Goal: Information Seeking & Learning: Learn about a topic

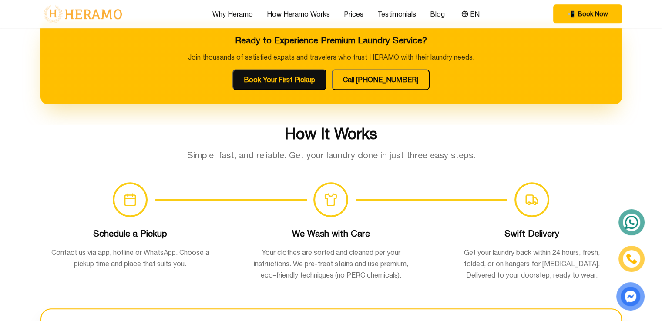
scroll to position [523, 0]
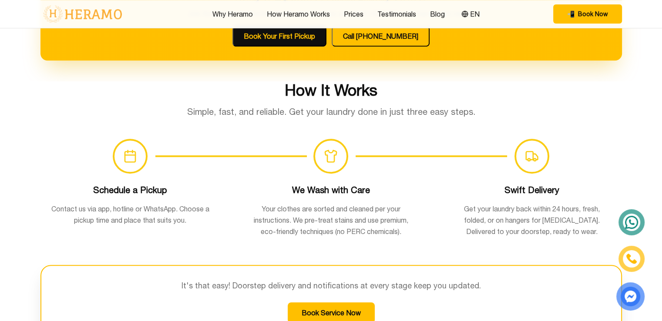
click at [286, 113] on p "Simple, fast, and reliable. Get your laundry done in just three easy steps." at bounding box center [331, 112] width 293 height 12
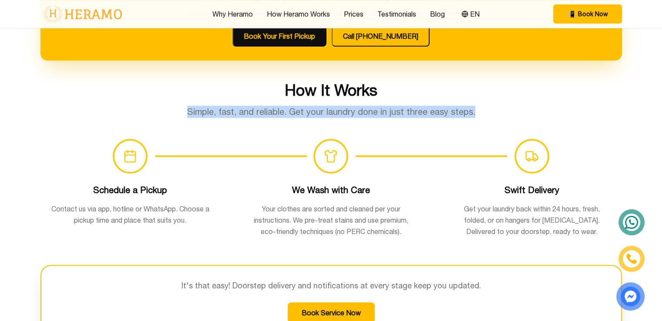
click at [286, 113] on p "Simple, fast, and reliable. Get your laundry done in just three easy steps." at bounding box center [331, 112] width 293 height 12
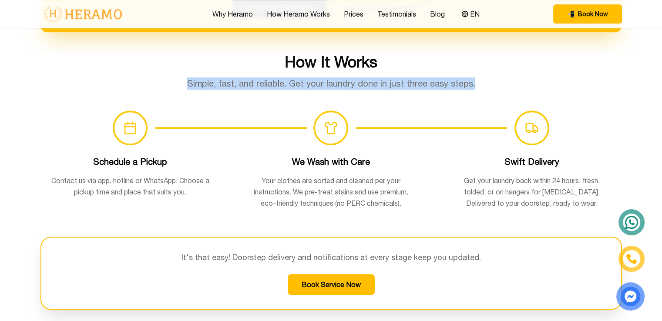
scroll to position [566, 0]
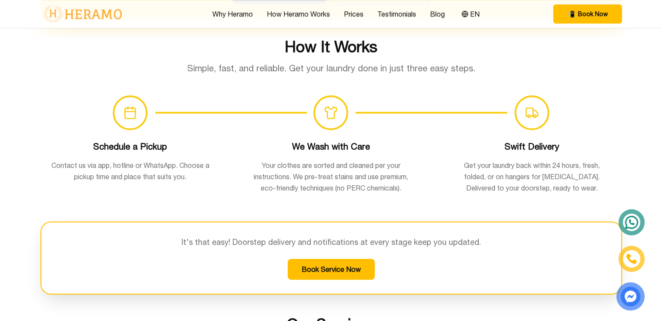
click at [192, 160] on p "Contact us via app, hotline or WhatsApp. Choose a pickup time and place that su…" at bounding box center [130, 171] width 159 height 23
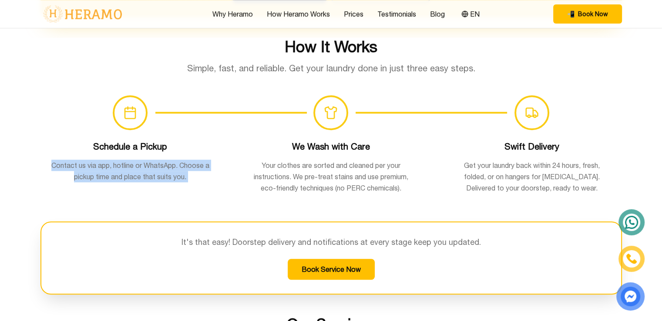
click at [192, 160] on p "Contact us via app, hotline or WhatsApp. Choose a pickup time and place that su…" at bounding box center [130, 171] width 159 height 23
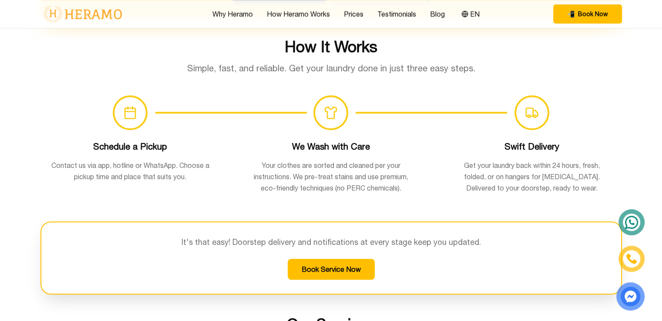
click at [259, 172] on p "Your clothes are sorted and cleaned per your instructions. We pre-treat stains …" at bounding box center [331, 177] width 159 height 34
drag, startPoint x: 329, startPoint y: 163, endPoint x: 381, endPoint y: 159, distance: 52.8
click at [381, 160] on p "Your clothes are sorted and cleaned per your instructions. We pre-treat stains …" at bounding box center [331, 177] width 159 height 34
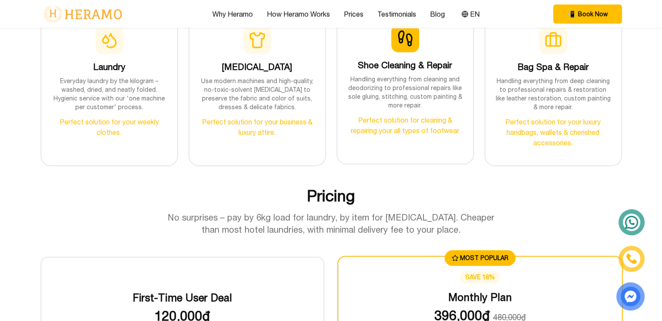
scroll to position [965, 0]
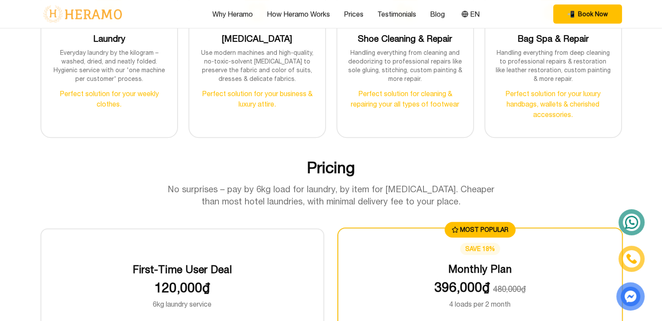
click at [246, 188] on p "No surprises – pay by 6kg load for laundry, by item for [MEDICAL_DATA]. Cheaper…" at bounding box center [331, 195] width 334 height 24
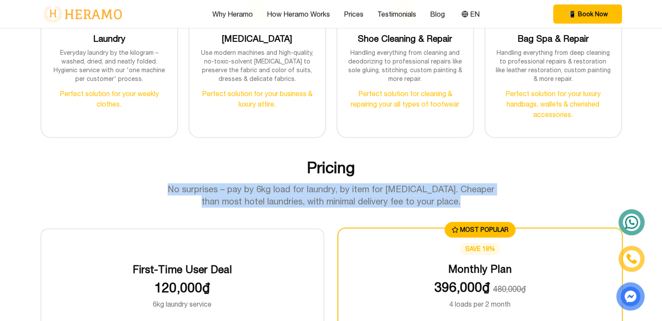
click at [246, 188] on p "No surprises – pay by 6kg load for laundry, by item for [MEDICAL_DATA]. Cheaper…" at bounding box center [331, 195] width 334 height 24
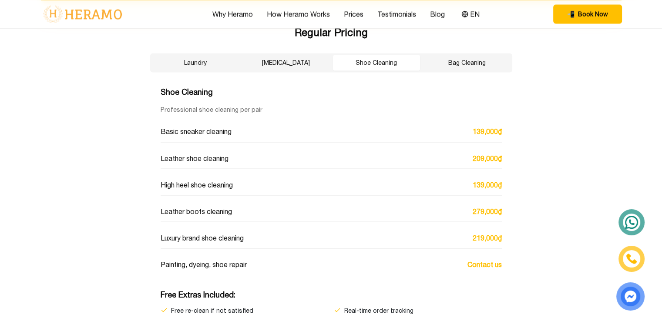
scroll to position [1400, 0]
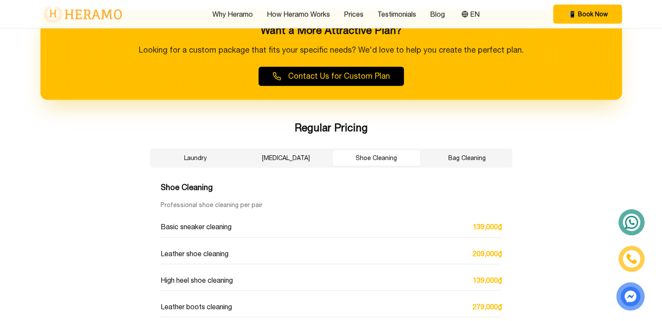
click at [260, 155] on button "[MEDICAL_DATA]" at bounding box center [286, 158] width 87 height 16
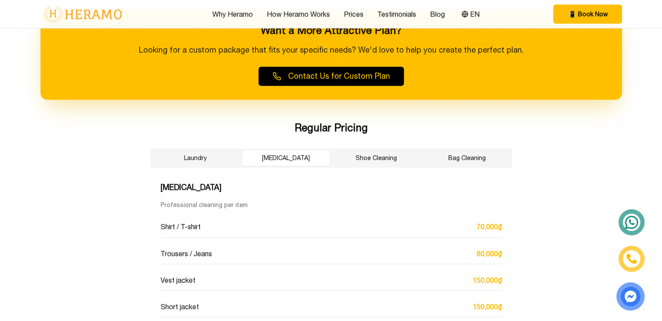
click at [272, 156] on button "[MEDICAL_DATA]" at bounding box center [286, 158] width 87 height 16
click at [212, 159] on button "Laundry" at bounding box center [195, 158] width 87 height 16
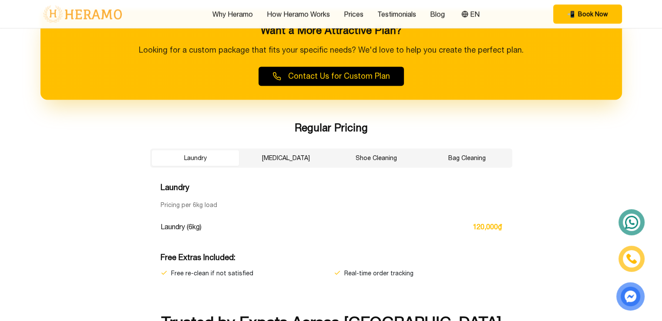
click at [371, 157] on button "Shoe Cleaning" at bounding box center [376, 158] width 87 height 16
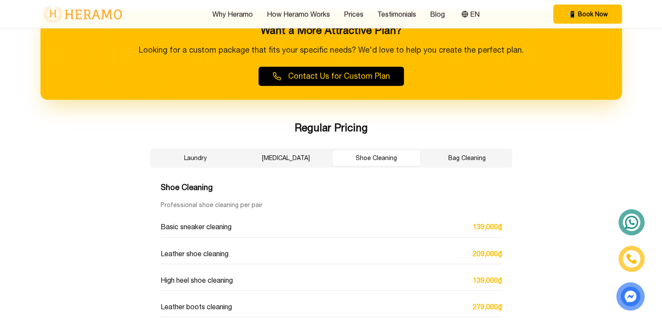
click at [469, 162] on button "Bag Cleaning" at bounding box center [467, 158] width 87 height 16
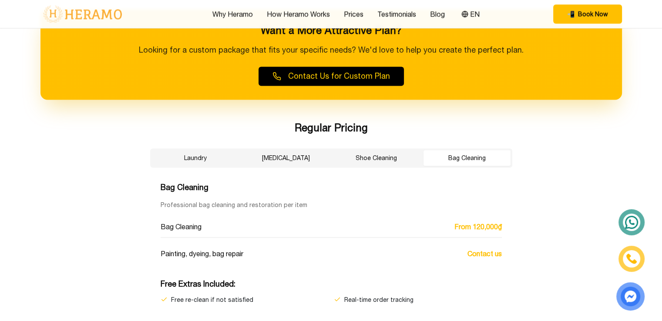
click at [250, 175] on div "Regular Pricing Laundry [MEDICAL_DATA] Shoe Cleaning Bag Cleaning Bag Cleaning …" at bounding box center [331, 212] width 390 height 183
click at [256, 167] on div "Regular Pricing Laundry [MEDICAL_DATA] Shoe Cleaning Bag Cleaning Bag Cleaning …" at bounding box center [331, 212] width 390 height 183
click at [180, 173] on div "Regular Pricing Laundry [MEDICAL_DATA] Shoe Cleaning Bag Cleaning Bag Cleaning …" at bounding box center [331, 212] width 390 height 183
click at [225, 164] on button "Laundry" at bounding box center [195, 158] width 87 height 16
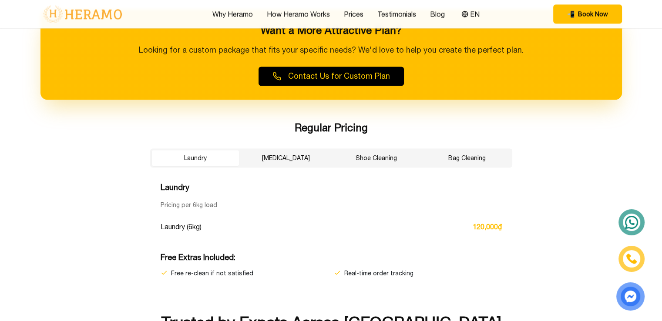
click at [258, 161] on button "[MEDICAL_DATA]" at bounding box center [286, 158] width 87 height 16
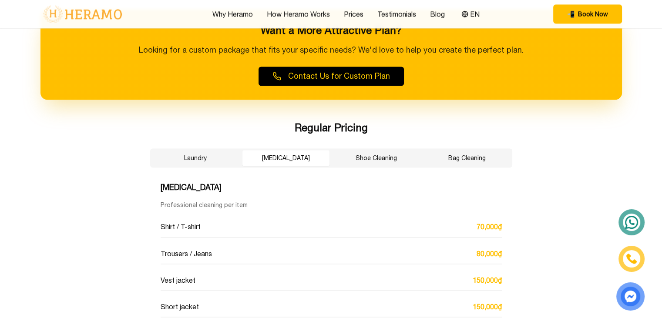
click at [215, 159] on button "Laundry" at bounding box center [195, 158] width 87 height 16
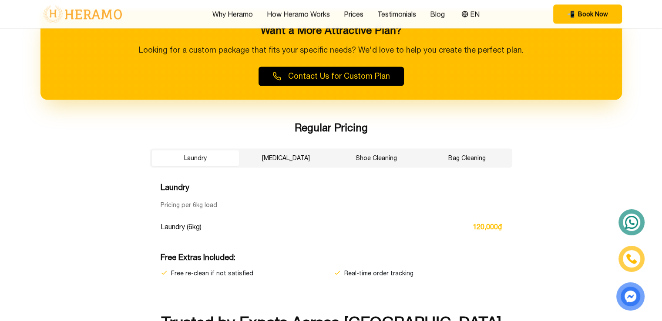
click at [316, 154] on button "[MEDICAL_DATA]" at bounding box center [286, 158] width 87 height 16
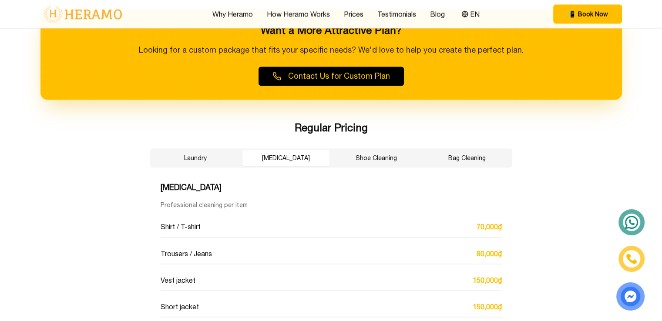
click at [392, 152] on button "Shoe Cleaning" at bounding box center [376, 158] width 87 height 16
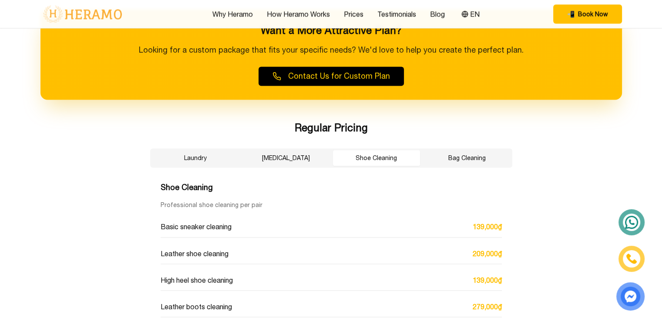
click at [481, 148] on div "Laundry [MEDICAL_DATA] Shoe Cleaning Bag Cleaning" at bounding box center [331, 157] width 362 height 19
click at [455, 153] on button "Bag Cleaning" at bounding box center [467, 158] width 87 height 16
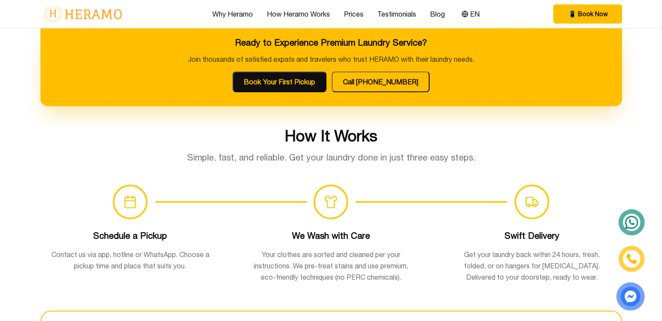
scroll to position [530, 0]
